Goal: Task Accomplishment & Management: Manage account settings

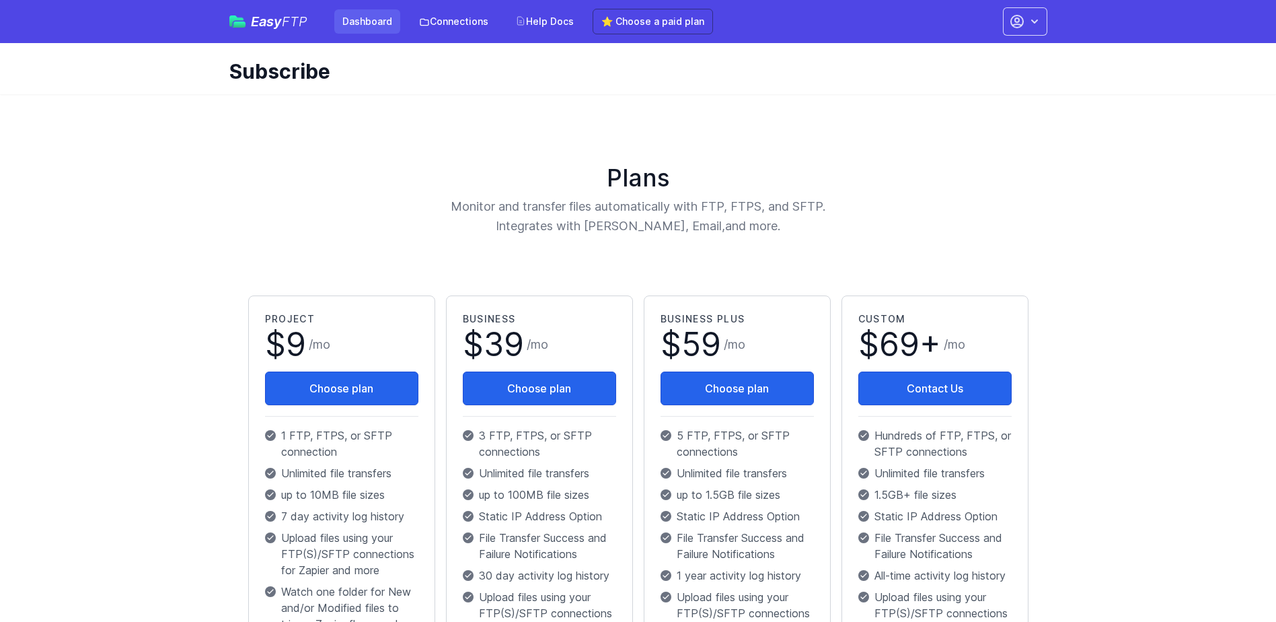
click at [355, 11] on link "Dashboard" at bounding box center [367, 21] width 66 height 24
click at [462, 26] on link "Connections" at bounding box center [453, 21] width 85 height 24
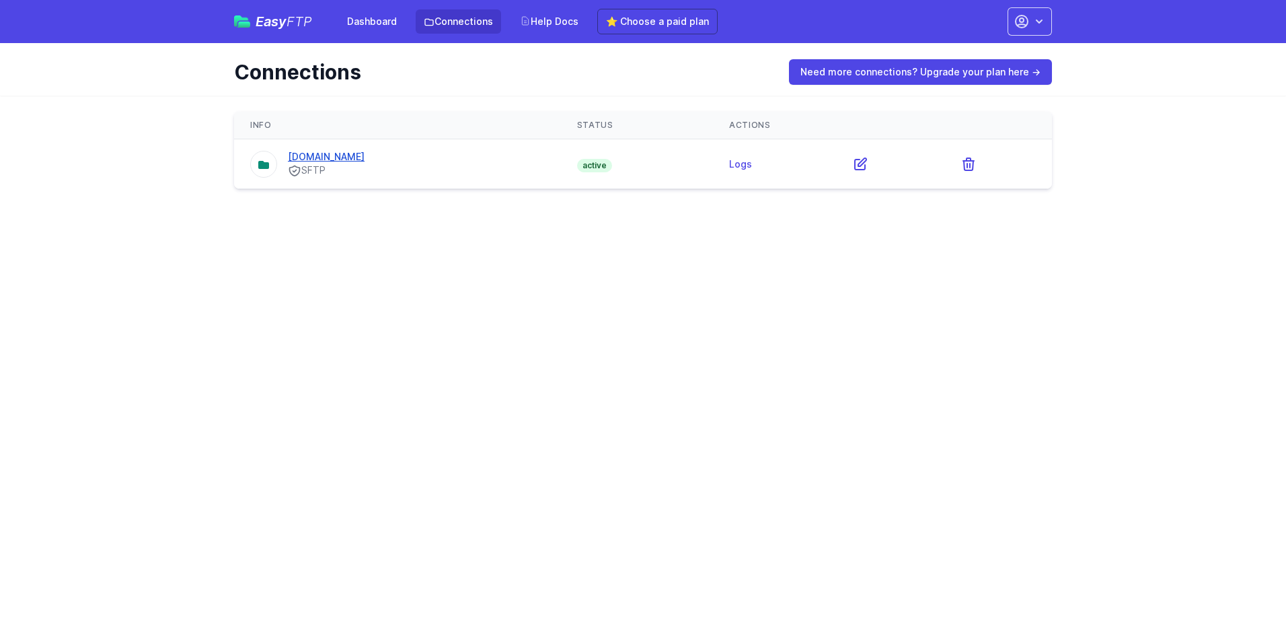
click at [328, 155] on link "[DOMAIN_NAME]" at bounding box center [326, 156] width 77 height 11
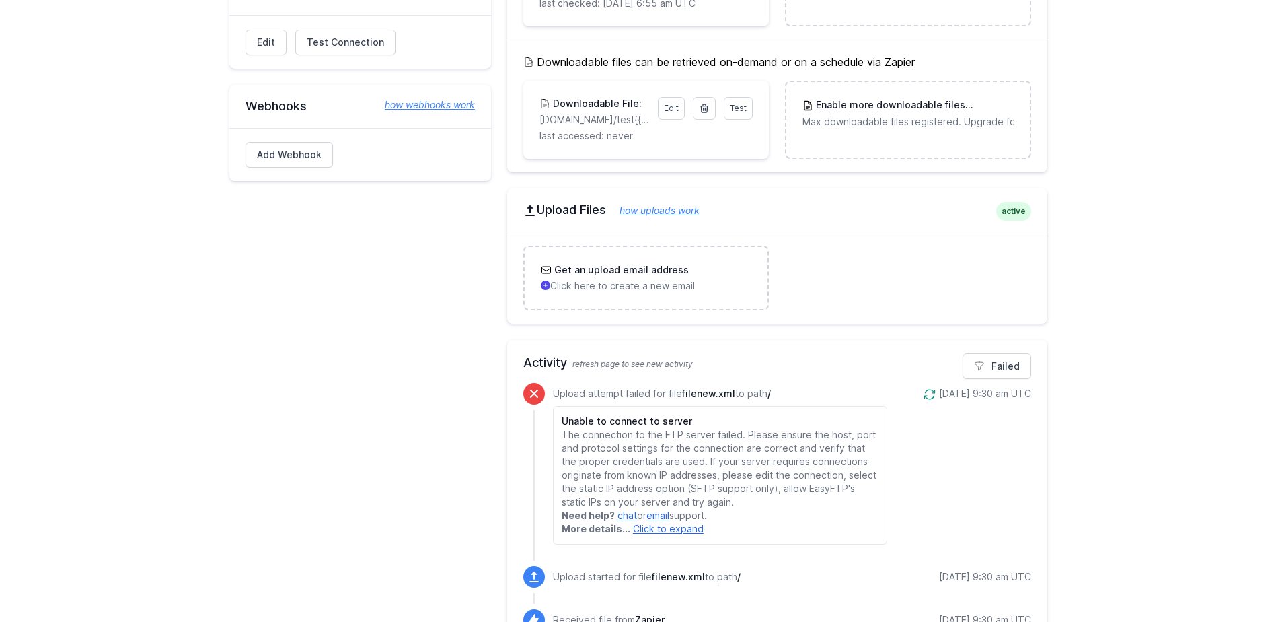
scroll to position [307, 0]
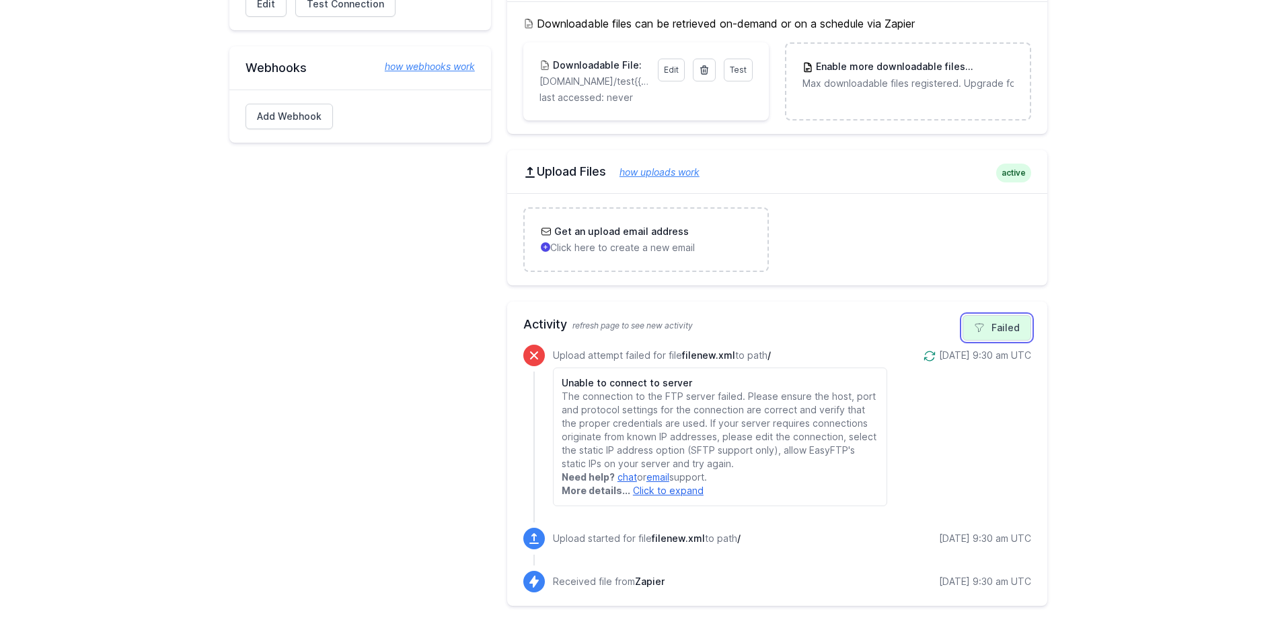
click at [996, 326] on link "Failed" at bounding box center [997, 328] width 69 height 26
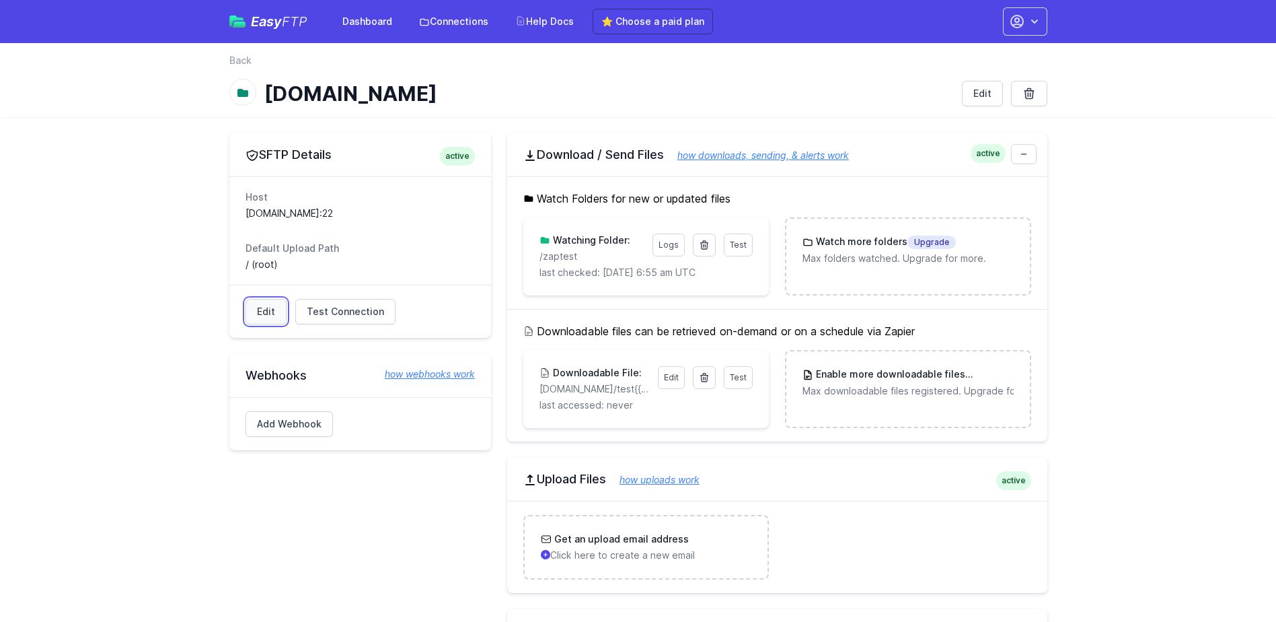
click at [261, 313] on link "Edit" at bounding box center [266, 312] width 41 height 26
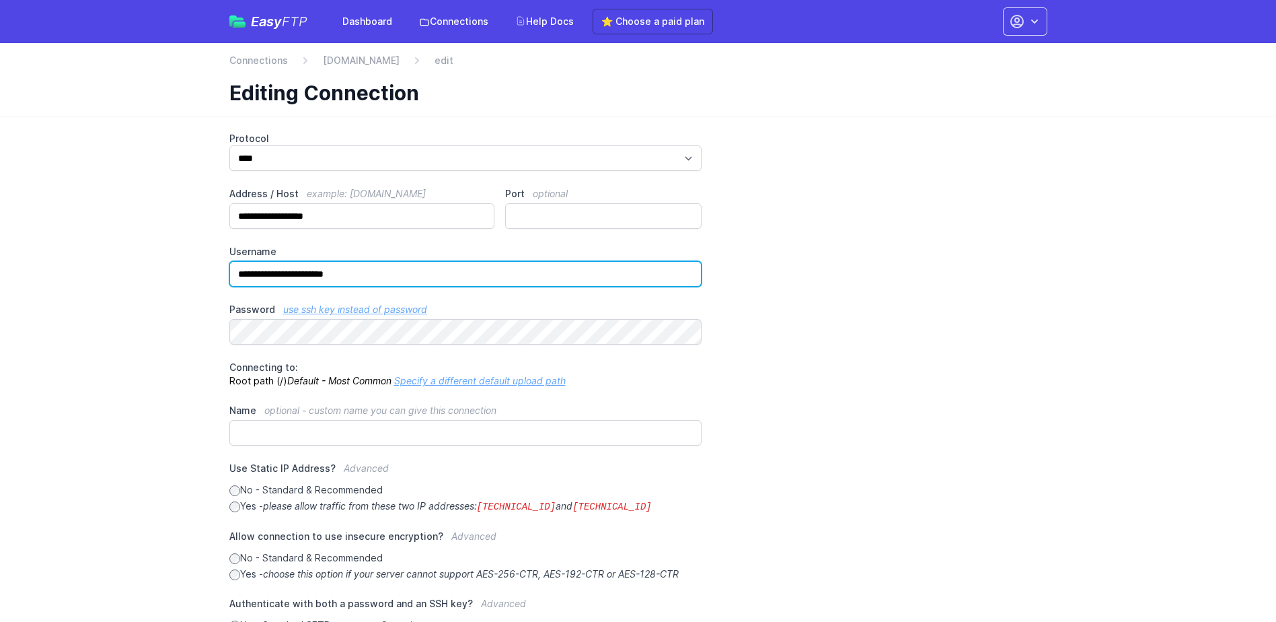
click at [310, 270] on input "**********" at bounding box center [465, 274] width 473 height 26
type input "**********"
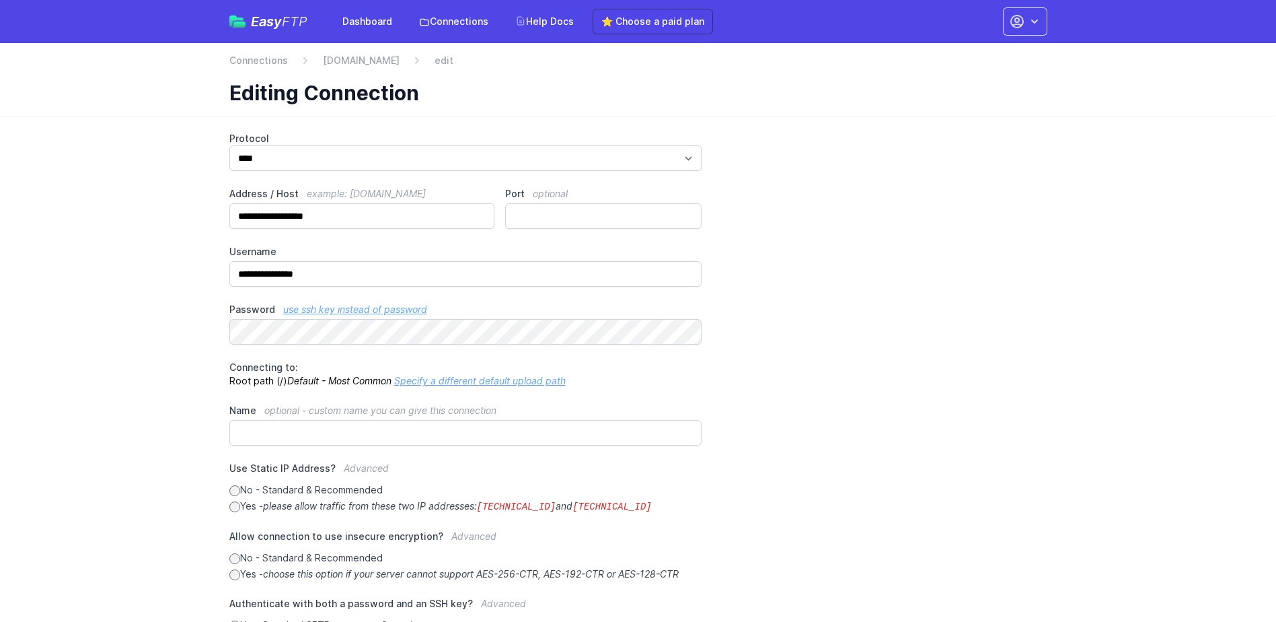
click at [823, 282] on div "**********" at bounding box center [638, 423] width 818 height 583
click at [749, 369] on div "**********" at bounding box center [638, 423] width 818 height 583
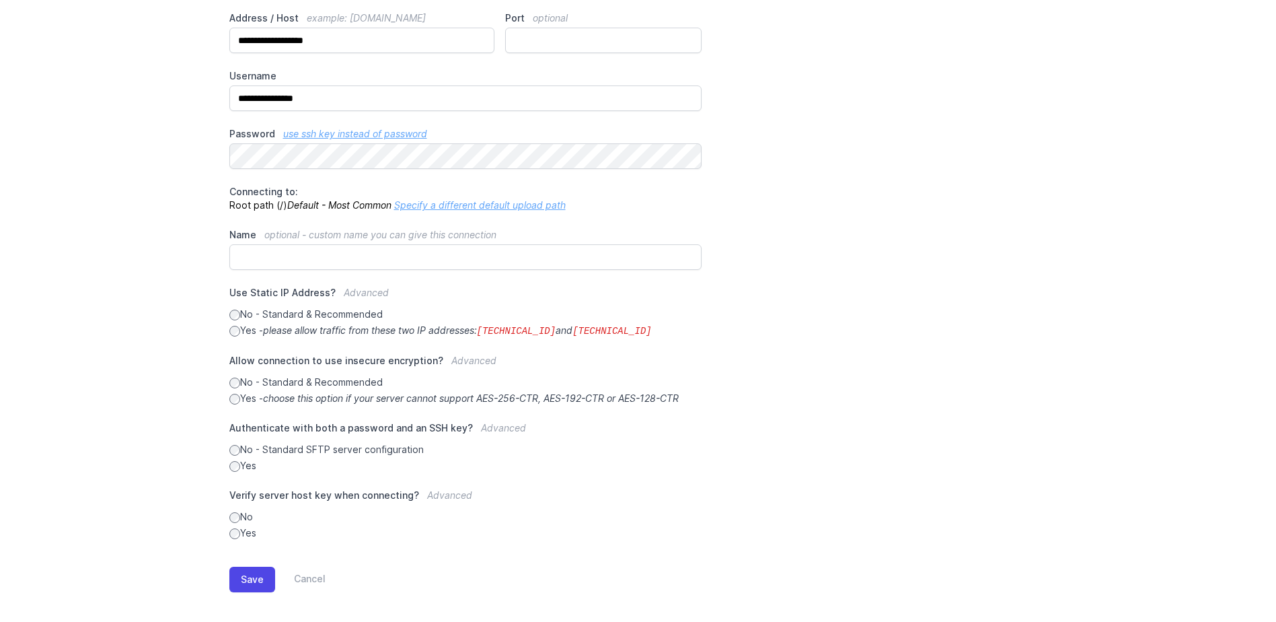
scroll to position [184, 0]
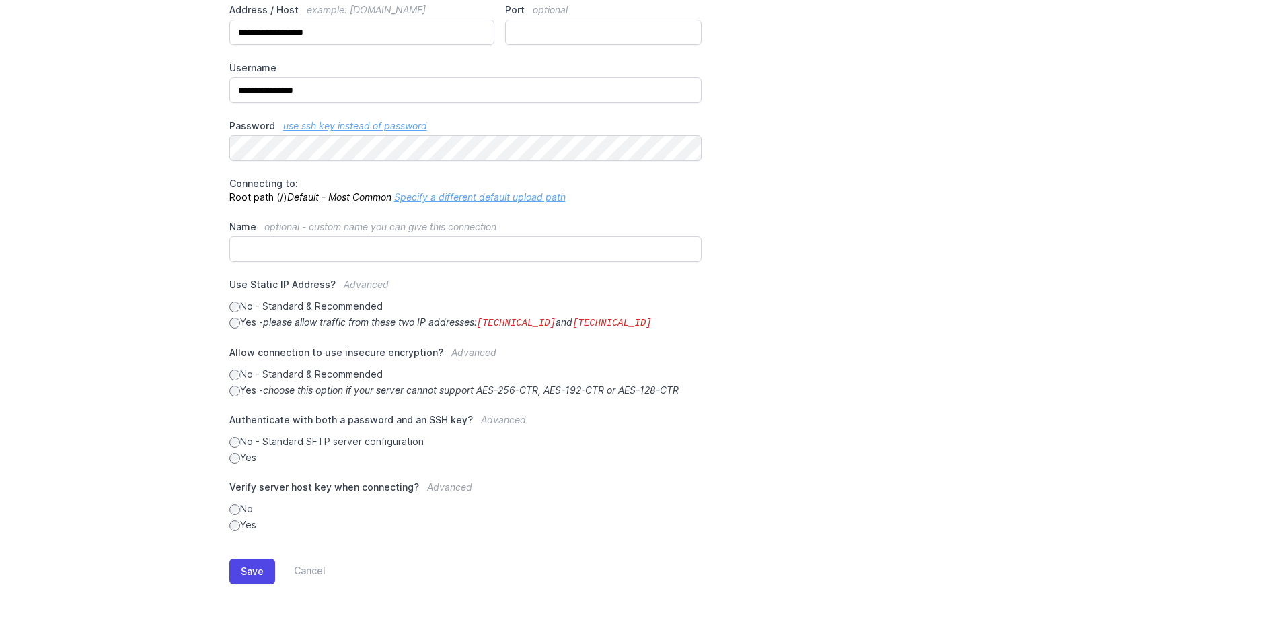
click at [252, 557] on div "Save Cancel" at bounding box center [638, 568] width 818 height 74
click at [252, 568] on button "Save" at bounding box center [252, 571] width 46 height 26
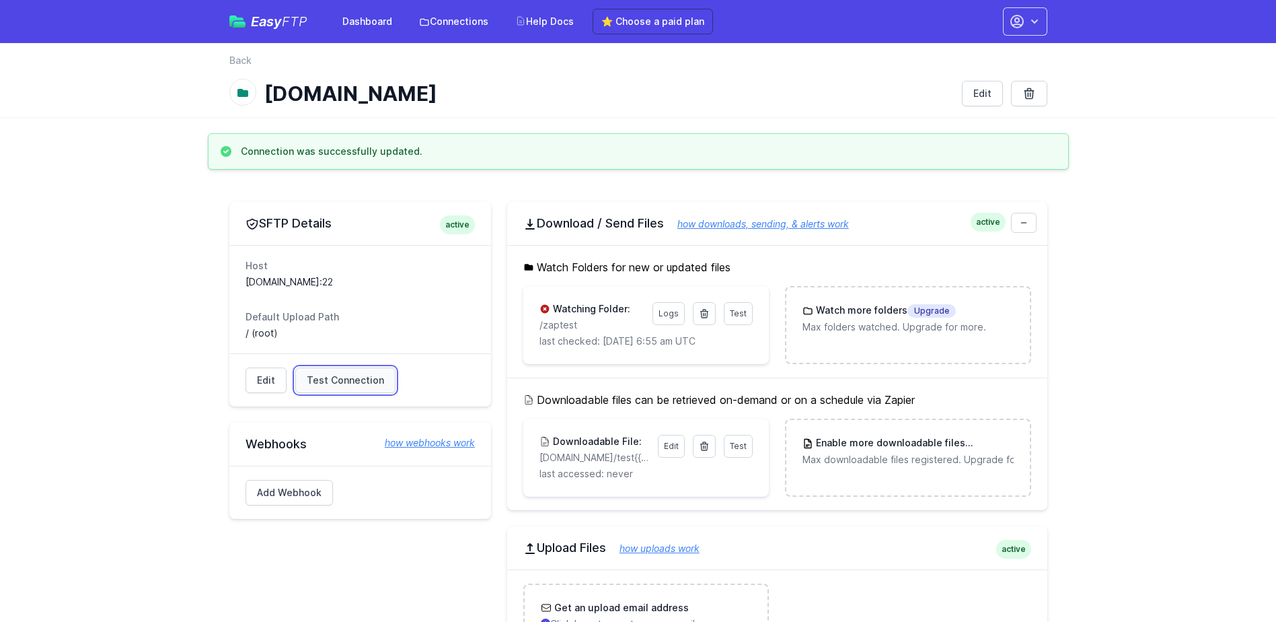
click at [323, 379] on span "Test Connection" at bounding box center [345, 379] width 77 height 13
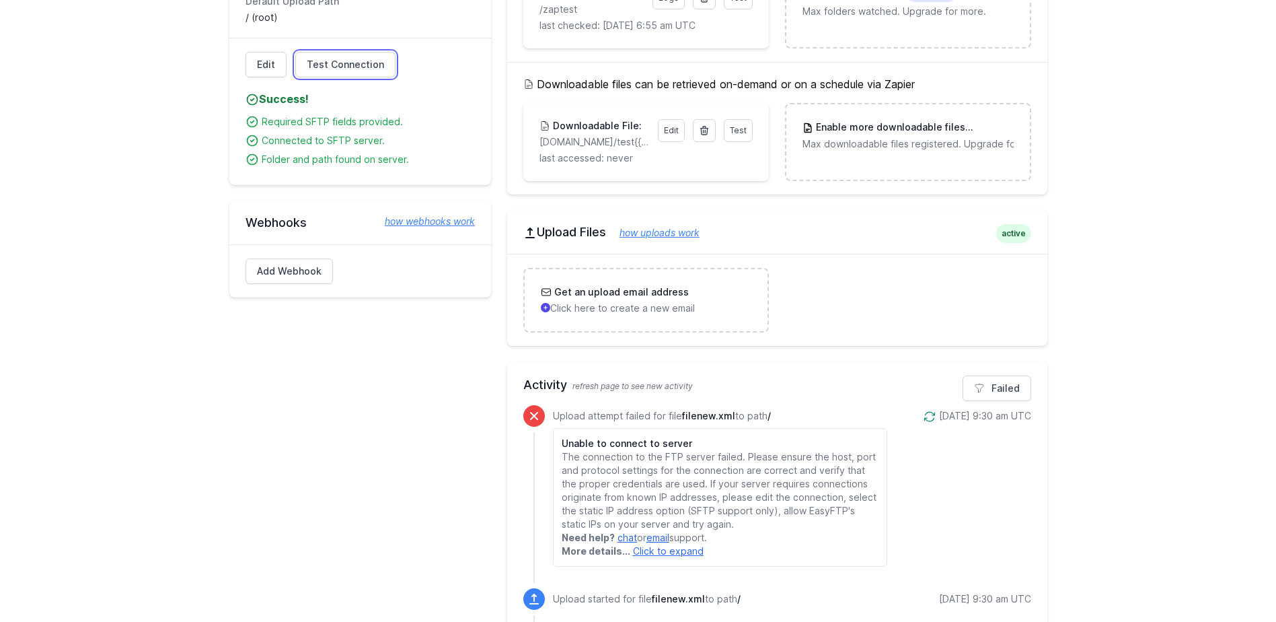
scroll to position [376, 0]
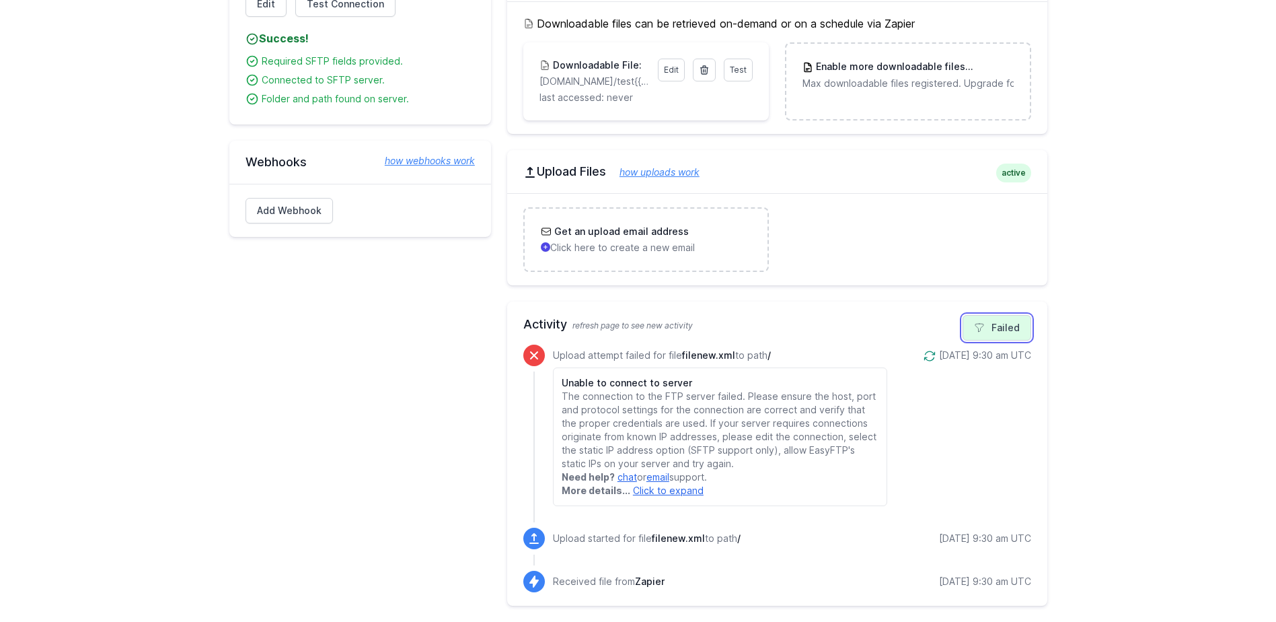
click at [988, 326] on link "Failed" at bounding box center [997, 328] width 69 height 26
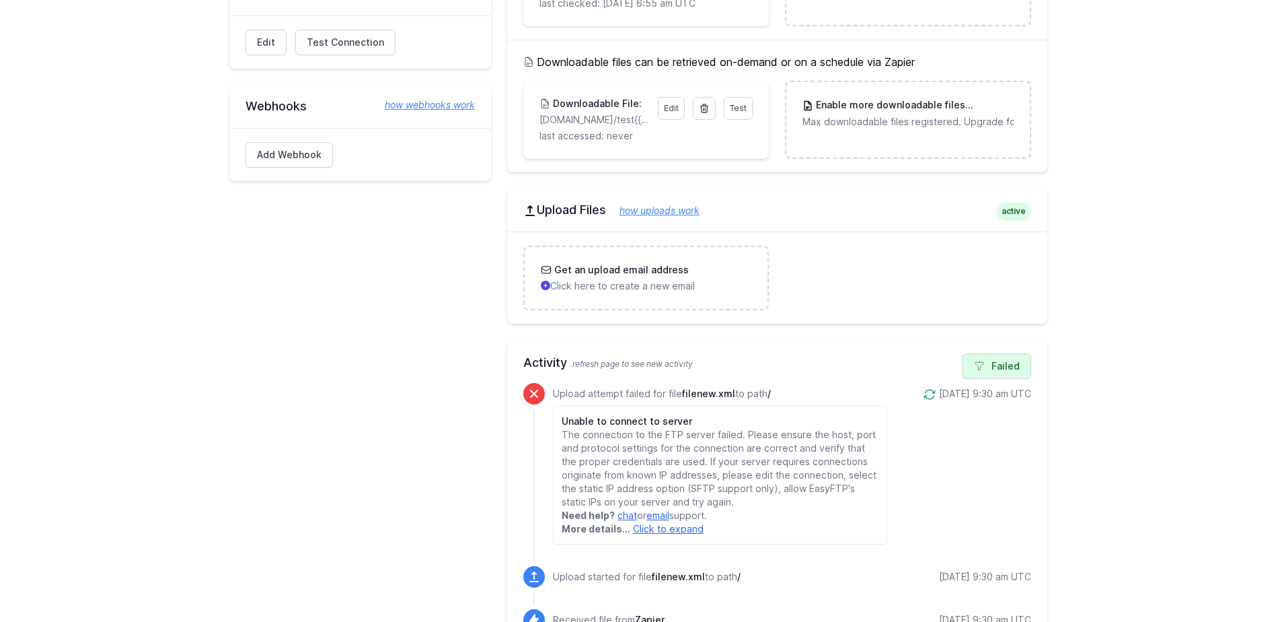
scroll to position [307, 0]
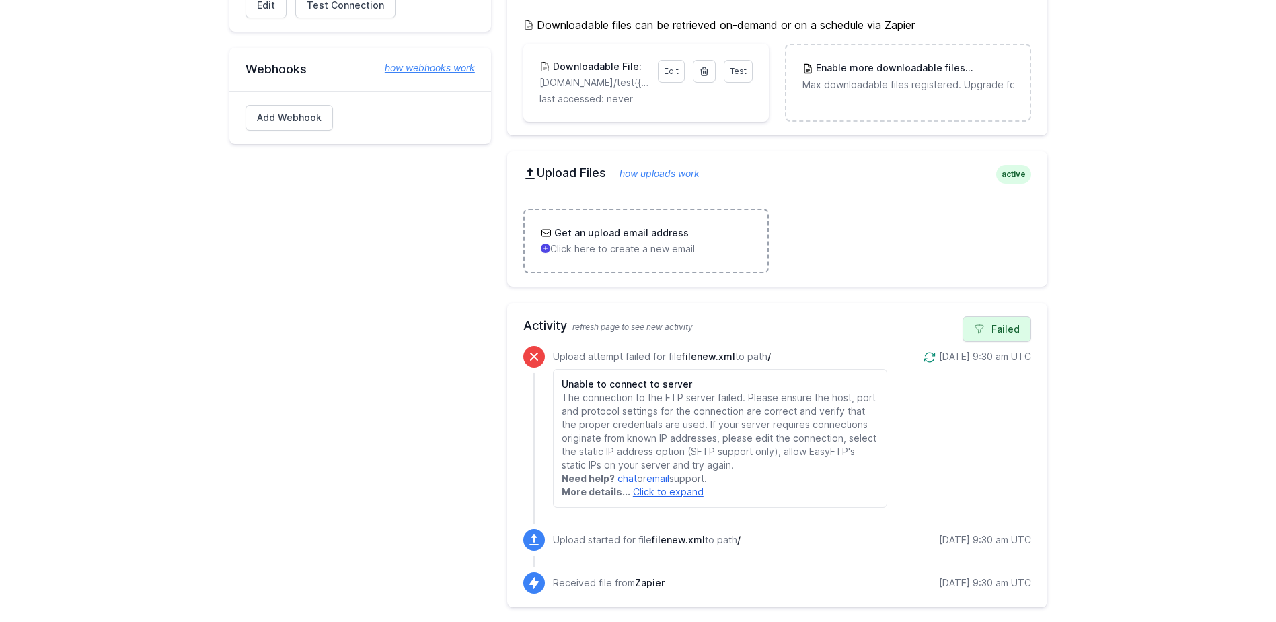
scroll to position [307, 0]
click at [669, 166] on link "how uploads work" at bounding box center [653, 171] width 94 height 11
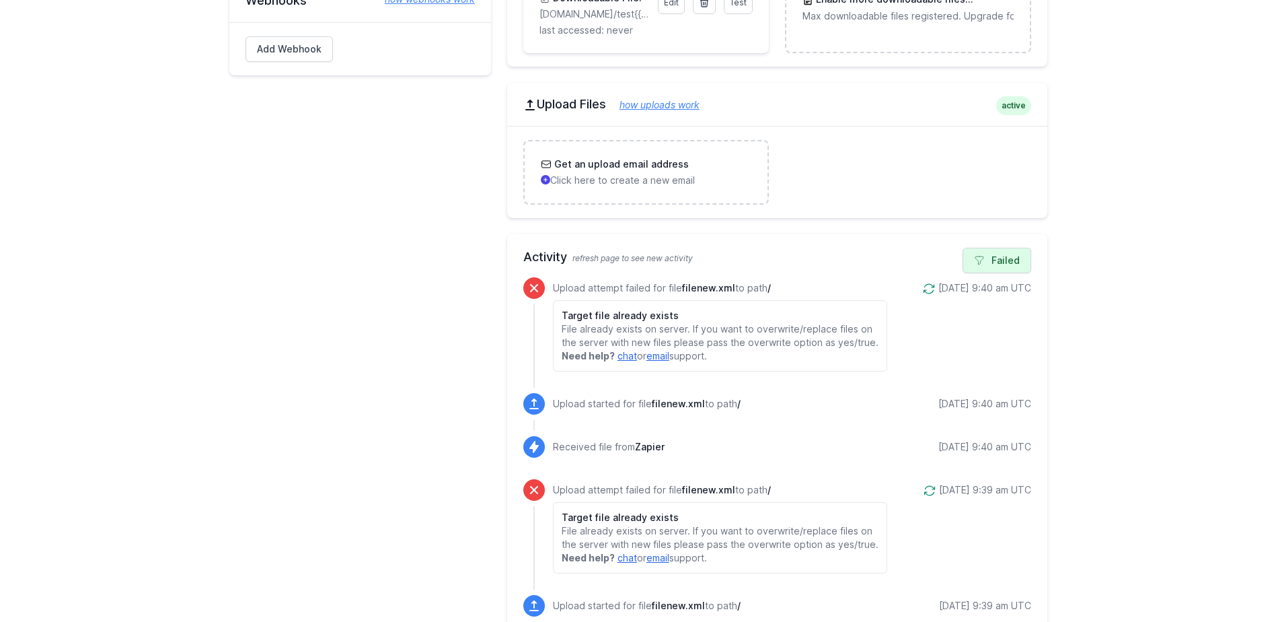
scroll to position [173, 0]
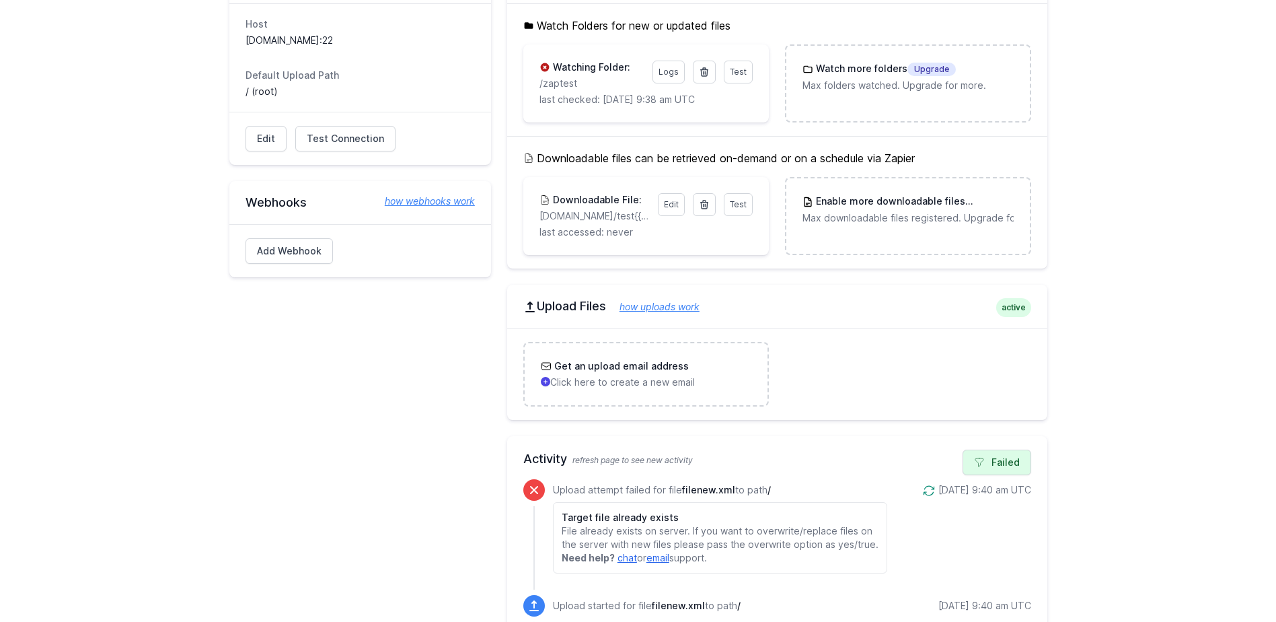
click at [392, 329] on div "SFTP Details active Host subdomain.files.com:22 Default Upload Path / (root) Ed…" at bounding box center [360, 551] width 262 height 1183
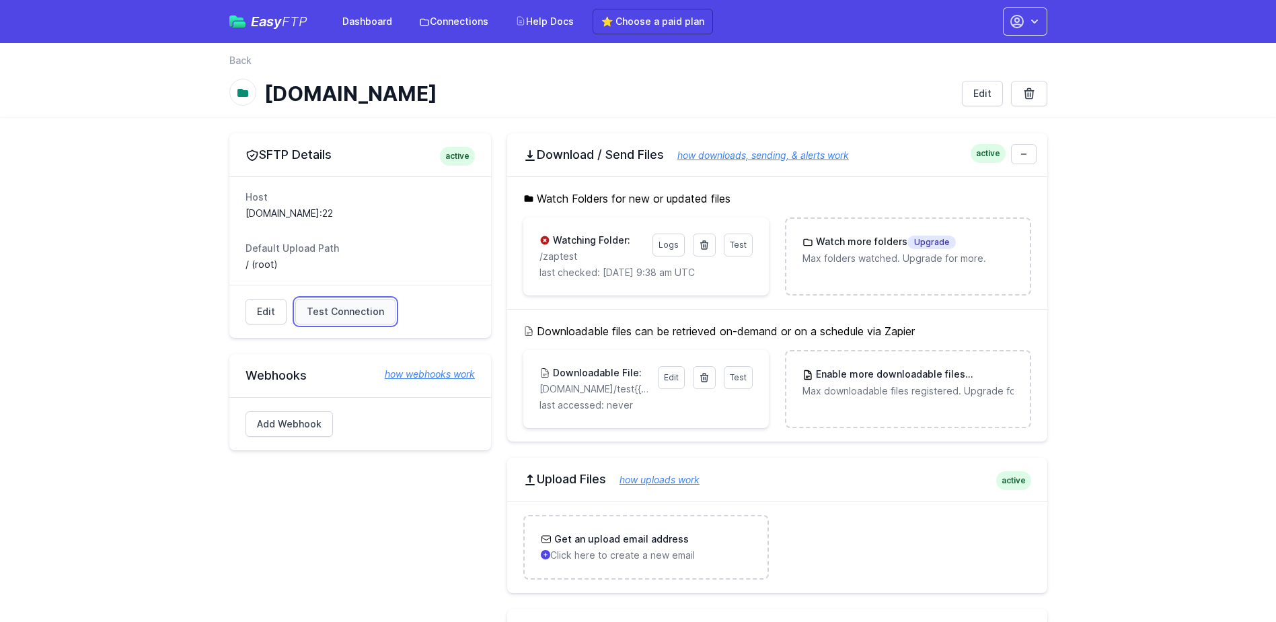
click at [336, 307] on span "Test Connection" at bounding box center [345, 311] width 77 height 13
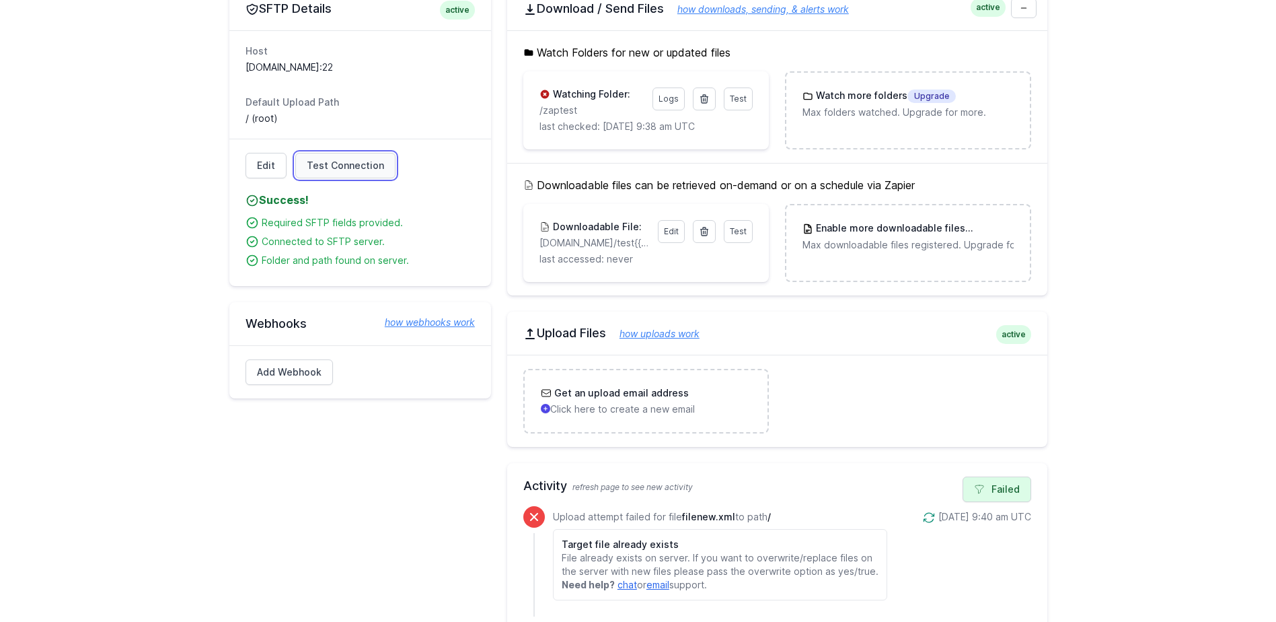
scroll to position [135, 0]
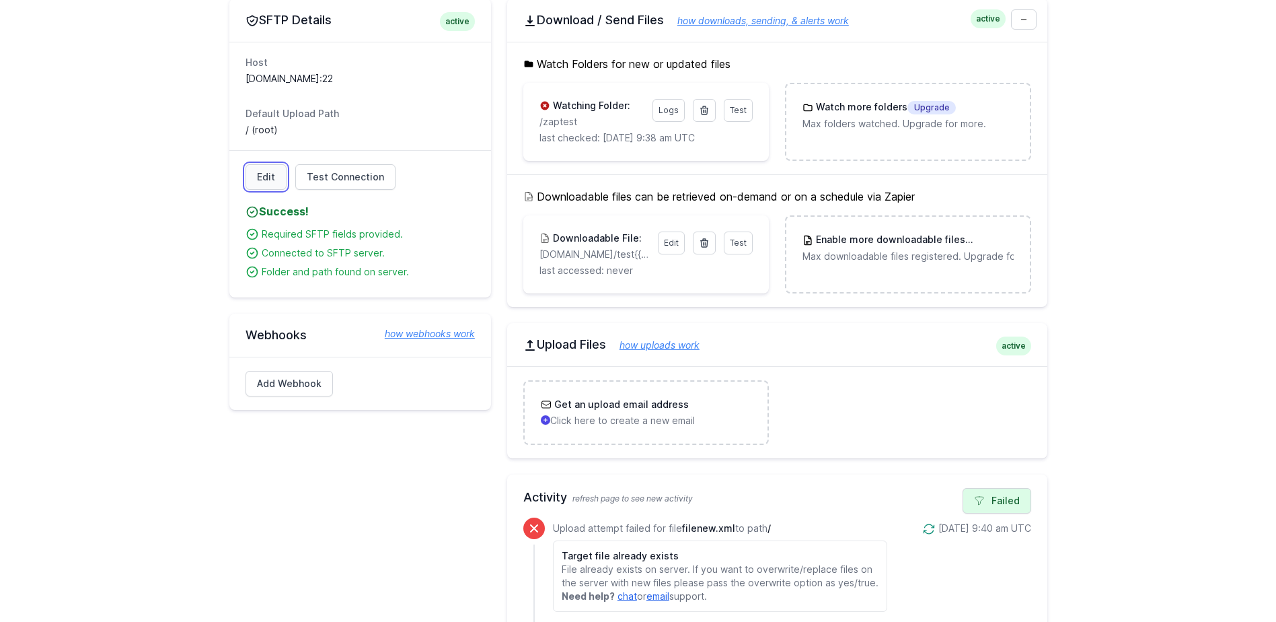
click at [268, 172] on link "Edit" at bounding box center [266, 177] width 41 height 26
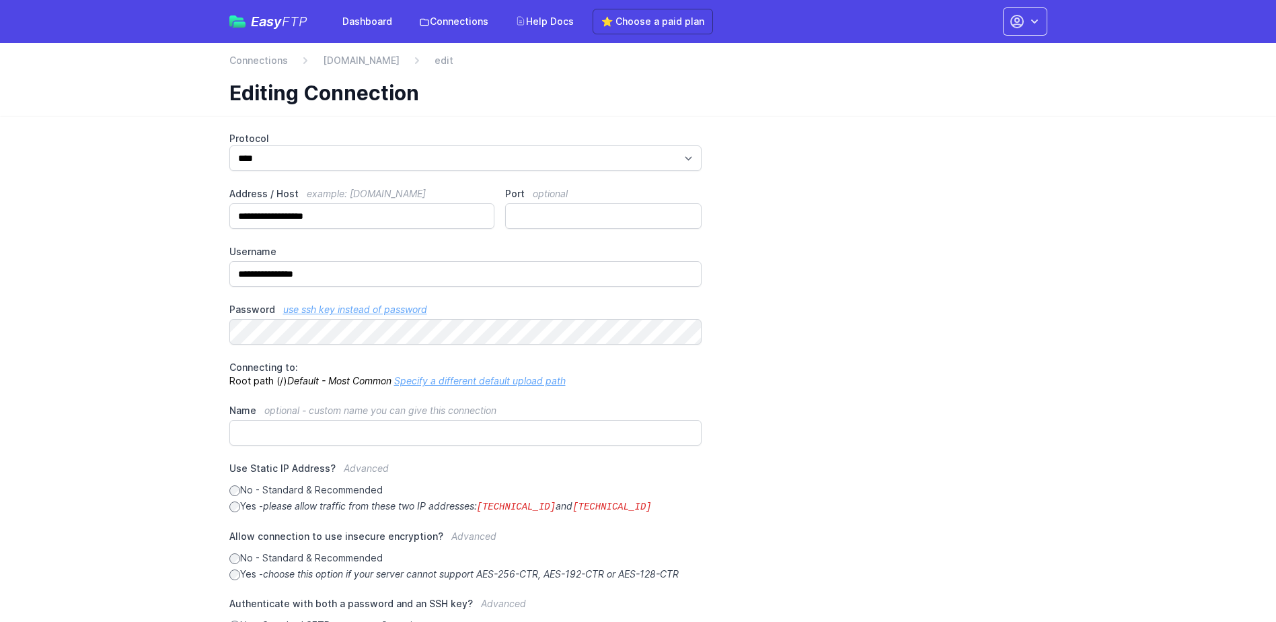
click at [779, 273] on div "**********" at bounding box center [638, 423] width 818 height 583
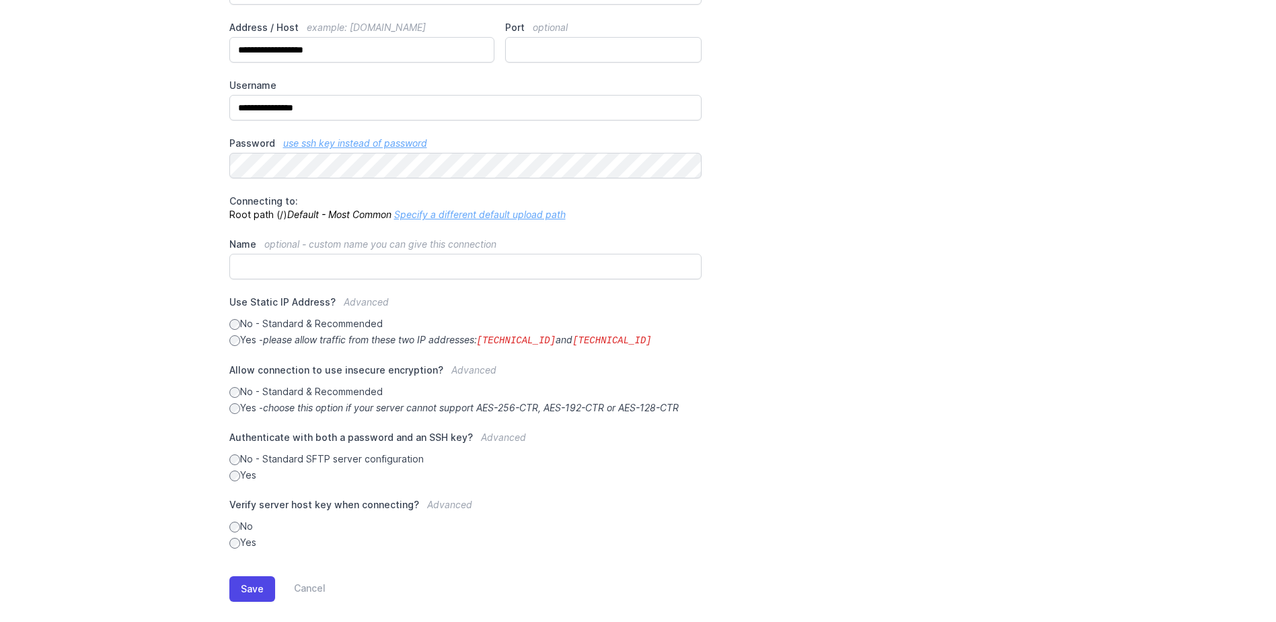
scroll to position [184, 0]
